Goal: Task Accomplishment & Management: Manage account settings

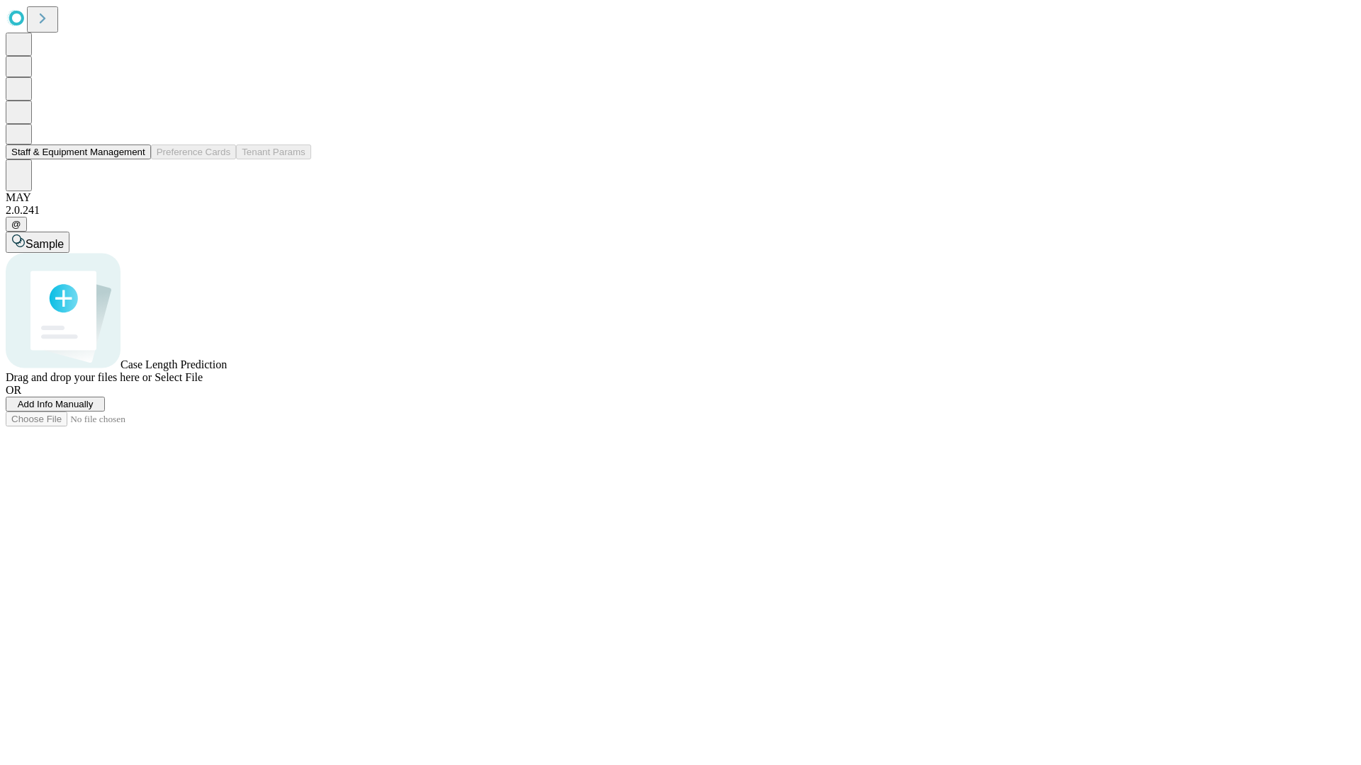
click at [135, 159] on button "Staff & Equipment Management" at bounding box center [78, 152] width 145 height 15
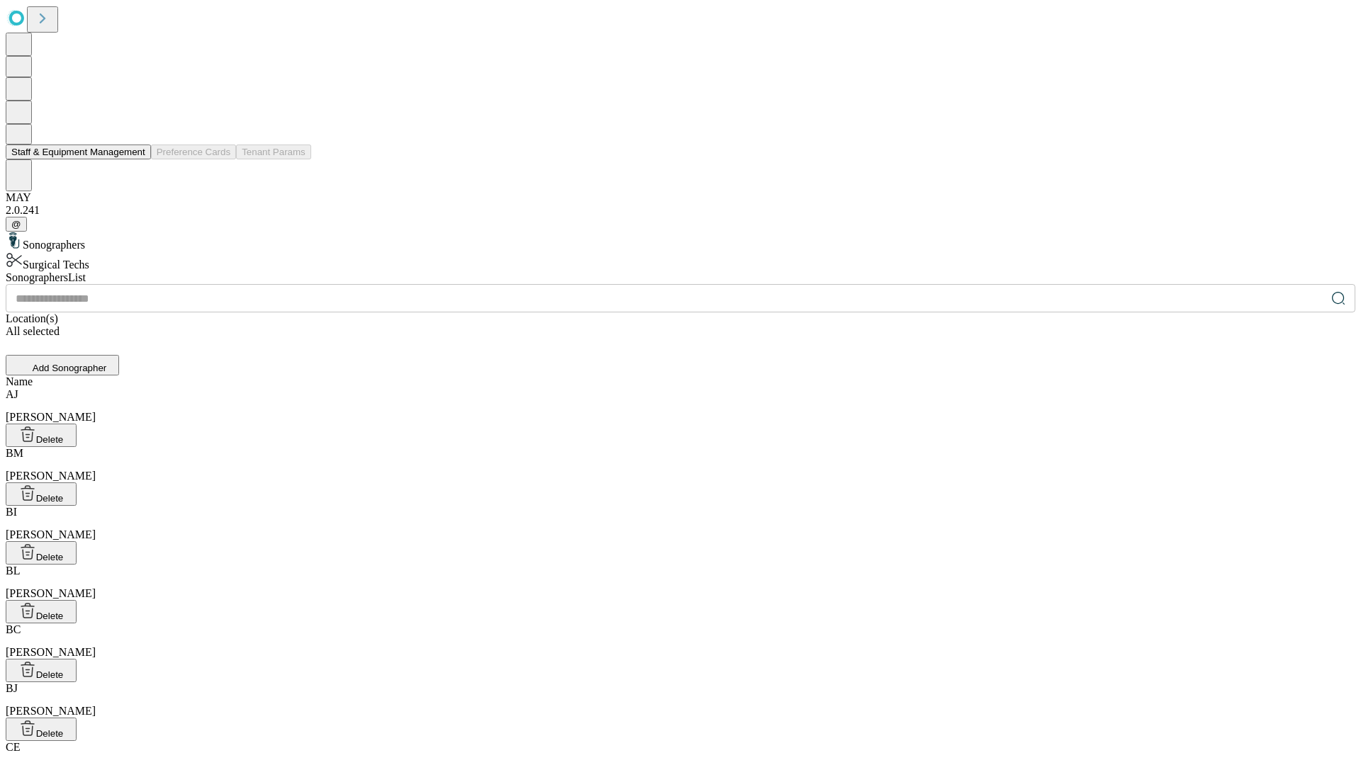
click at [135, 159] on button "Staff & Equipment Management" at bounding box center [78, 152] width 145 height 15
